Goal: Obtain resource: Obtain resource

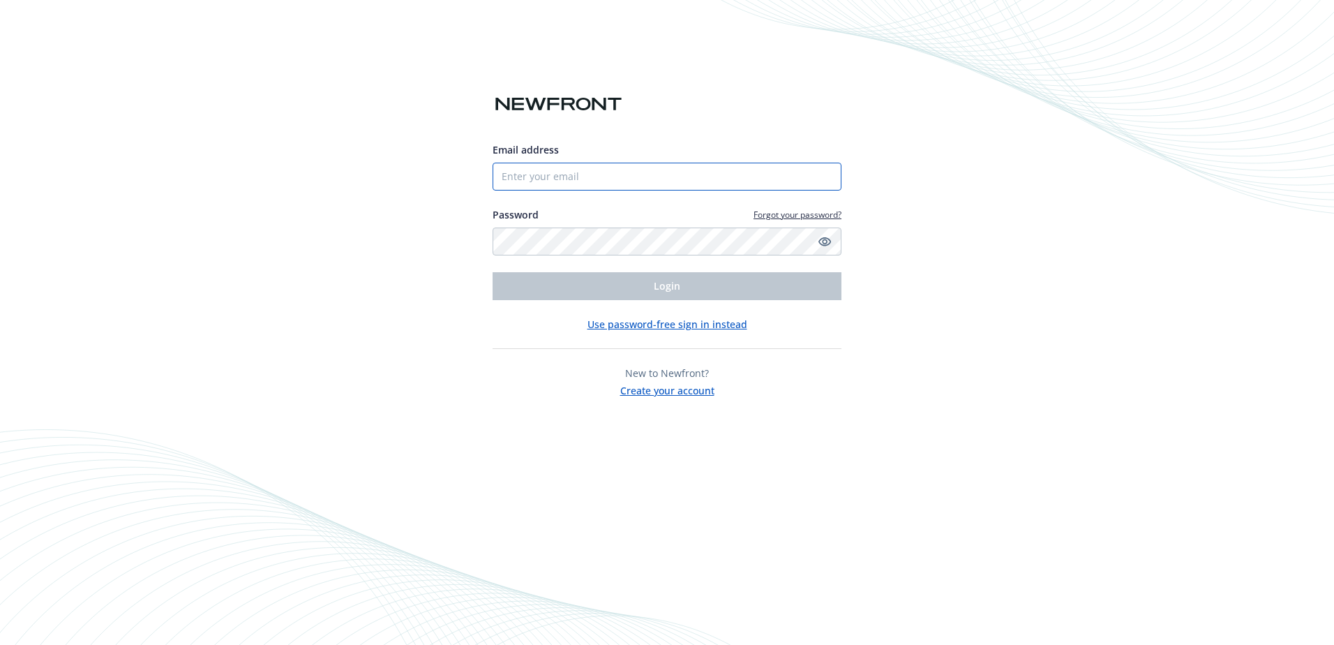
click at [511, 178] on input "Email address" at bounding box center [666, 177] width 349 height 28
type input "[EMAIL_ADDRESS][DOMAIN_NAME]"
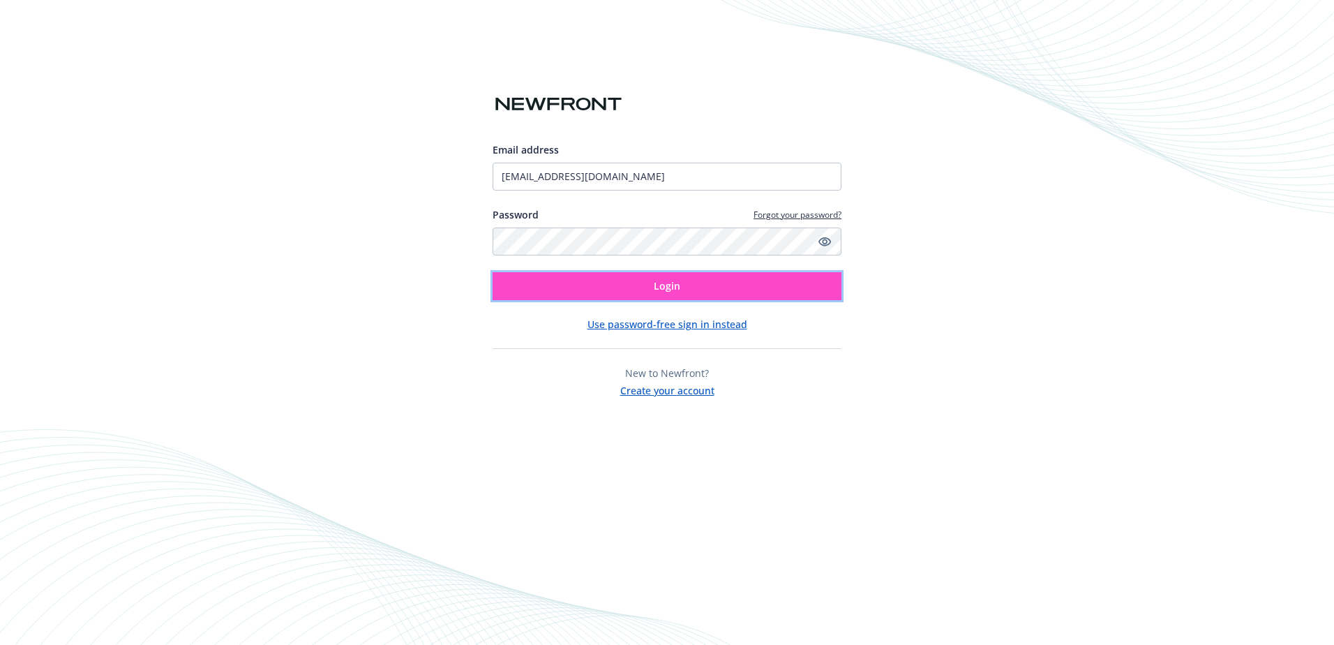
click at [692, 290] on button "Login" at bounding box center [666, 286] width 349 height 28
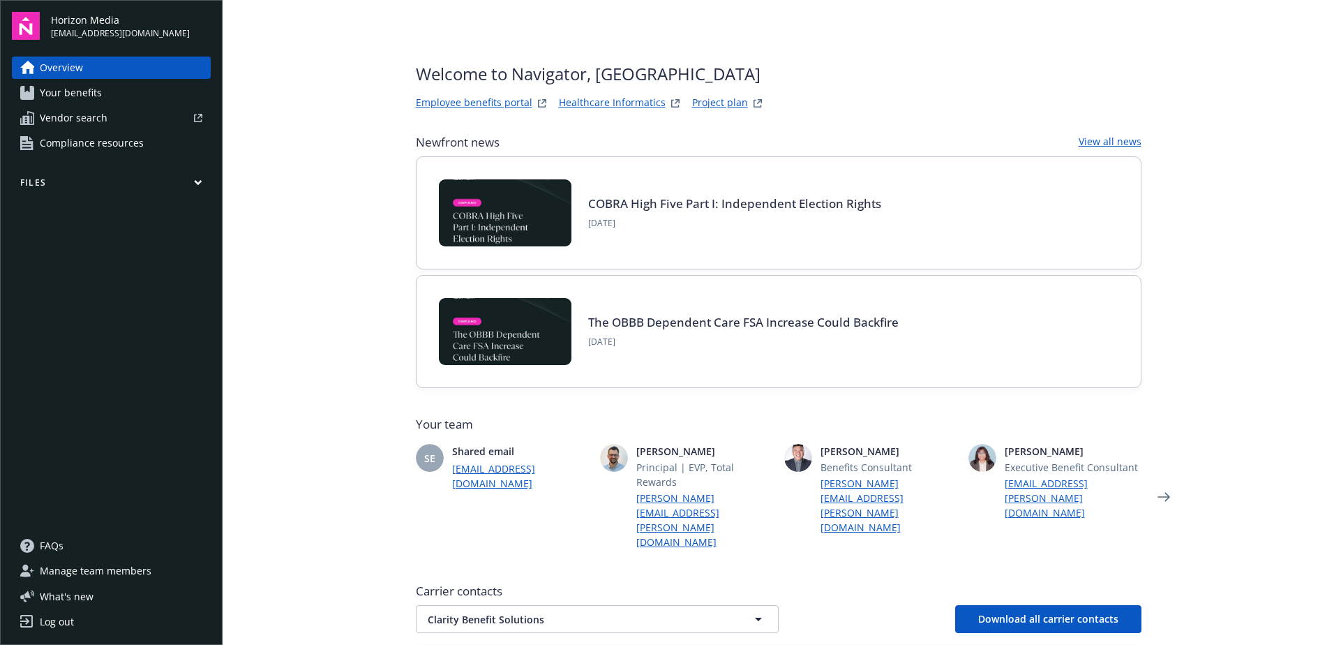
click at [700, 100] on link "Project plan" at bounding box center [720, 103] width 56 height 17
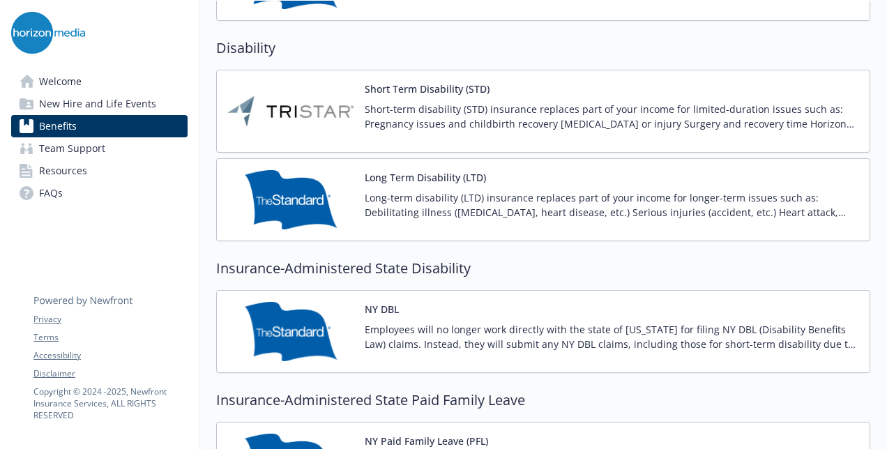
scroll to position [1116, 0]
